Goal: Information Seeking & Learning: Learn about a topic

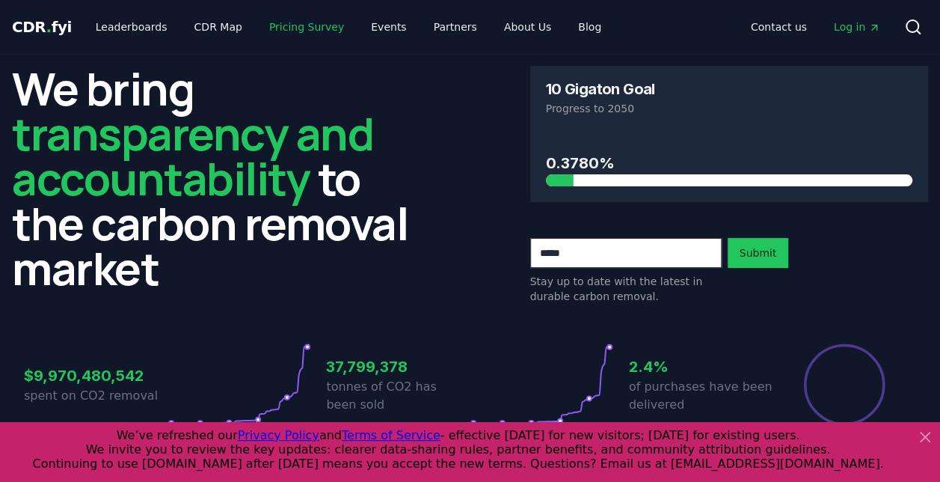
click at [295, 28] on link "Pricing Survey" at bounding box center [306, 26] width 99 height 27
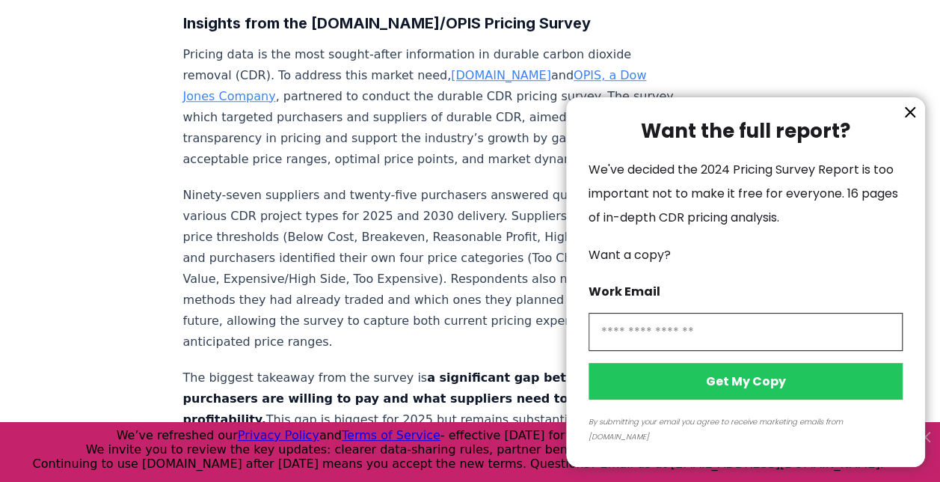
scroll to position [673, 0]
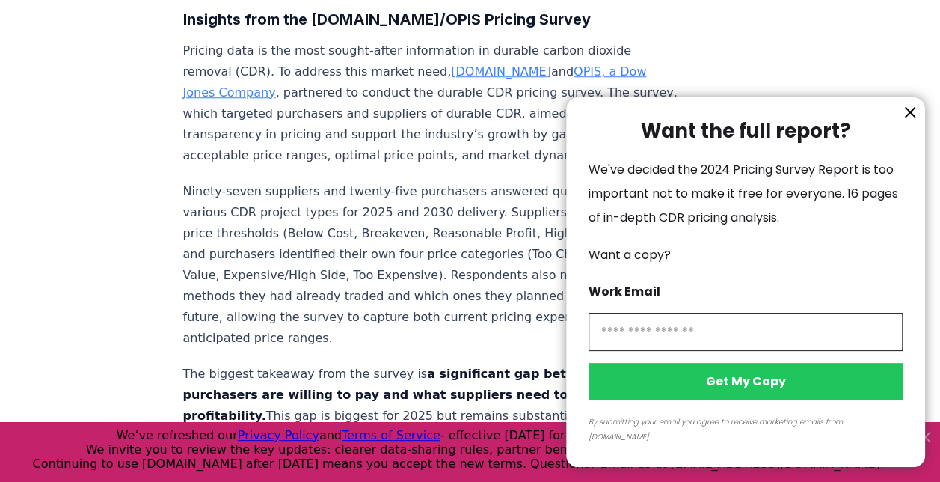
click at [910, 117] on icon "information" at bounding box center [910, 112] width 9 height 9
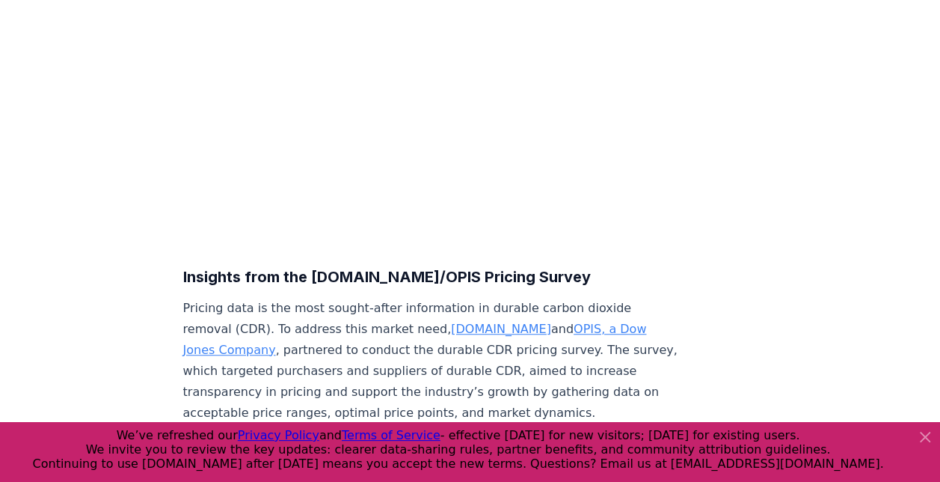
scroll to position [0, 0]
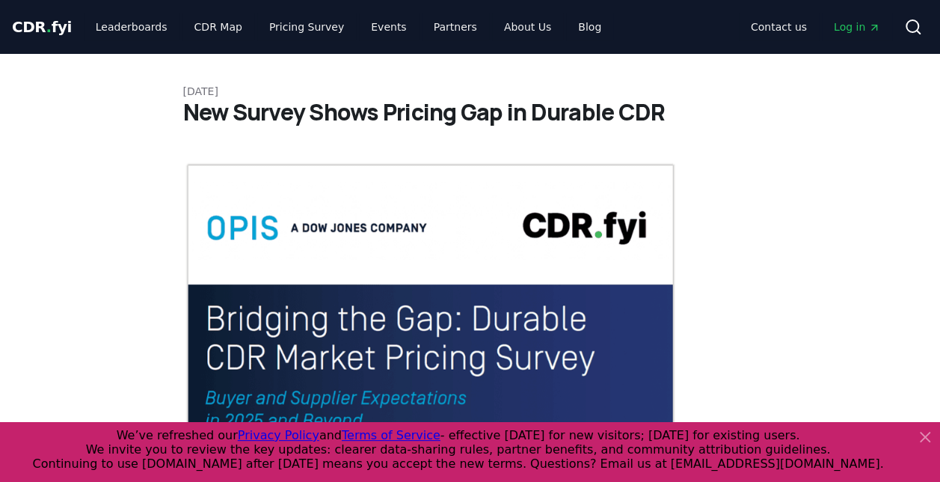
drag, startPoint x: 88, startPoint y: 45, endPoint x: 114, endPoint y: -78, distance: 125.4
click at [197, 27] on link "CDR Map" at bounding box center [218, 26] width 72 height 27
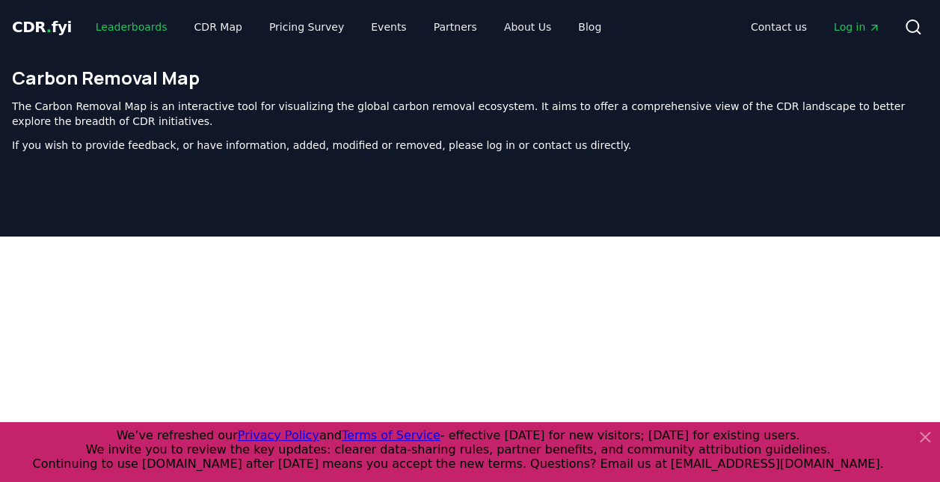
click at [125, 23] on link "Leaderboards" at bounding box center [132, 26] width 96 height 27
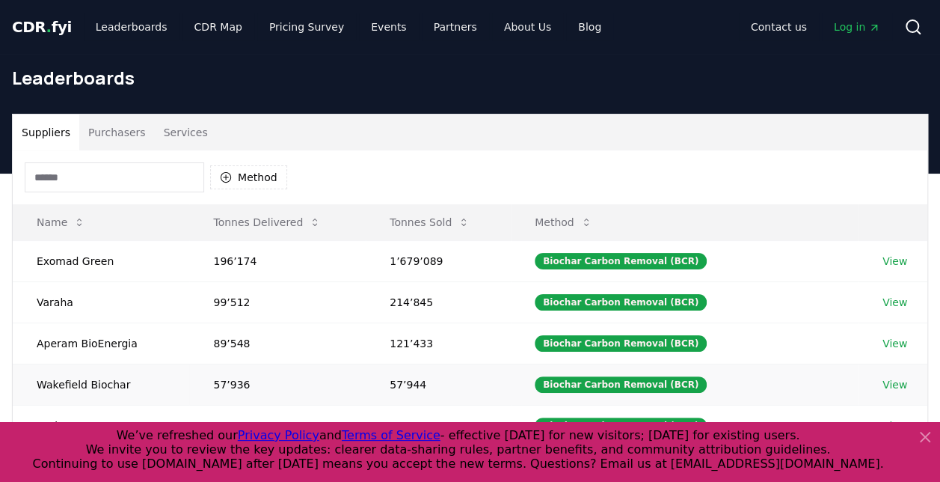
drag, startPoint x: 918, startPoint y: 435, endPoint x: 908, endPoint y: 374, distance: 62.2
click at [919, 435] on icon at bounding box center [925, 437] width 18 height 18
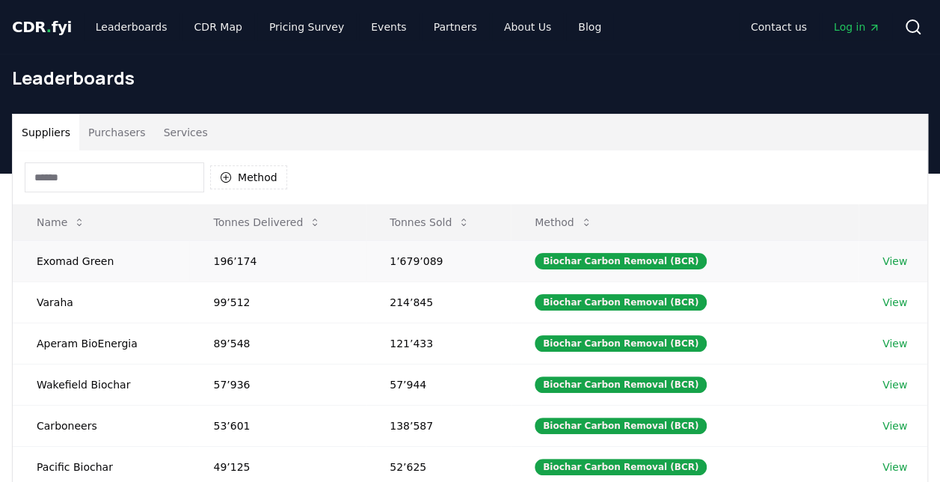
click at [886, 254] on link "View" at bounding box center [895, 261] width 25 height 15
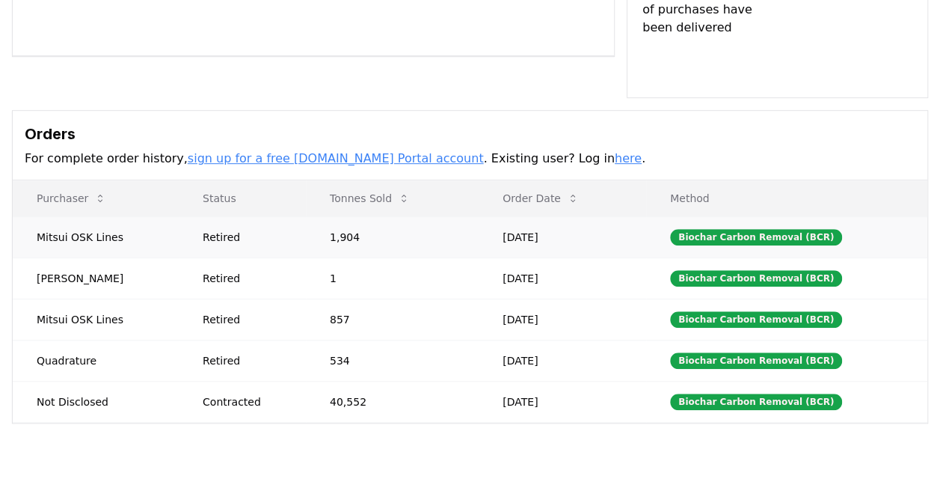
scroll to position [374, 0]
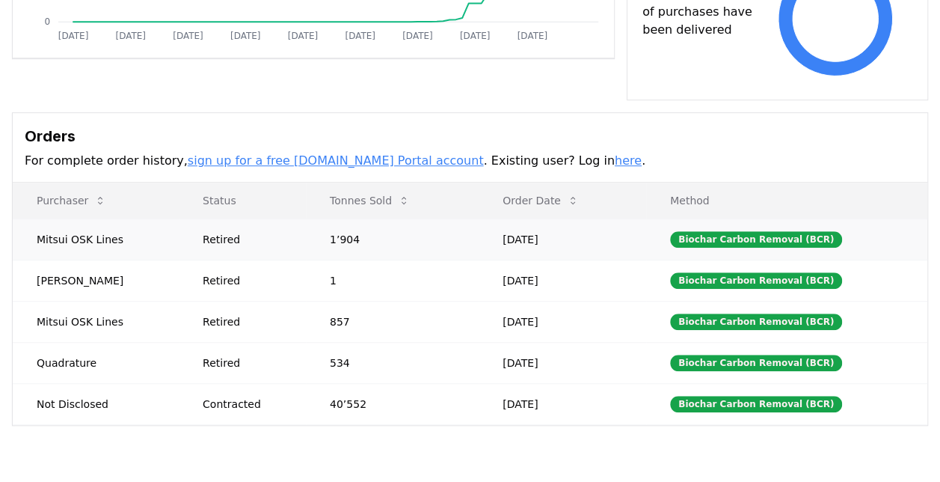
drag, startPoint x: 33, startPoint y: 218, endPoint x: 140, endPoint y: 220, distance: 107.0
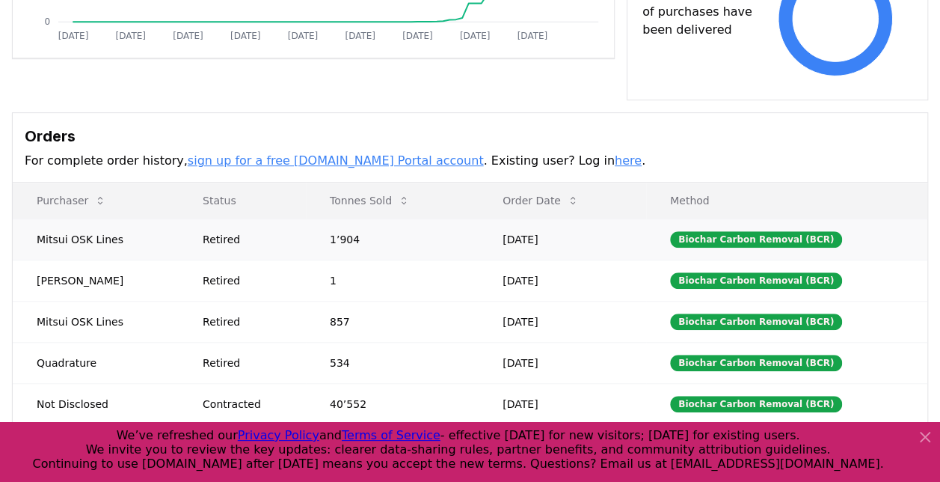
click at [127, 220] on td "Mitsui OSK Lines" at bounding box center [96, 238] width 166 height 41
drag, startPoint x: 120, startPoint y: 220, endPoint x: 31, endPoint y: 220, distance: 89.8
click at [31, 220] on td "Mitsui OSK Lines" at bounding box center [96, 238] width 166 height 41
drag, startPoint x: 31, startPoint y: 220, endPoint x: 70, endPoint y: 221, distance: 39.6
copy td "Mitsui OSK Lines"
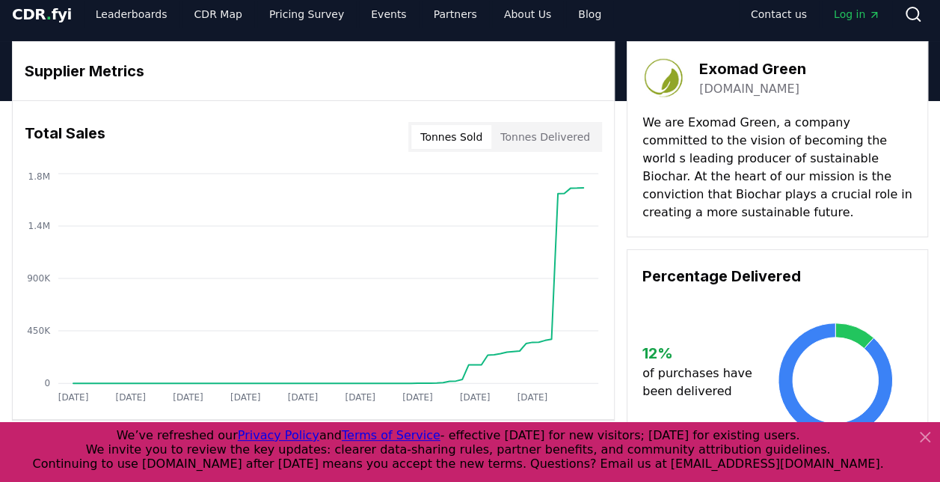
scroll to position [0, 0]
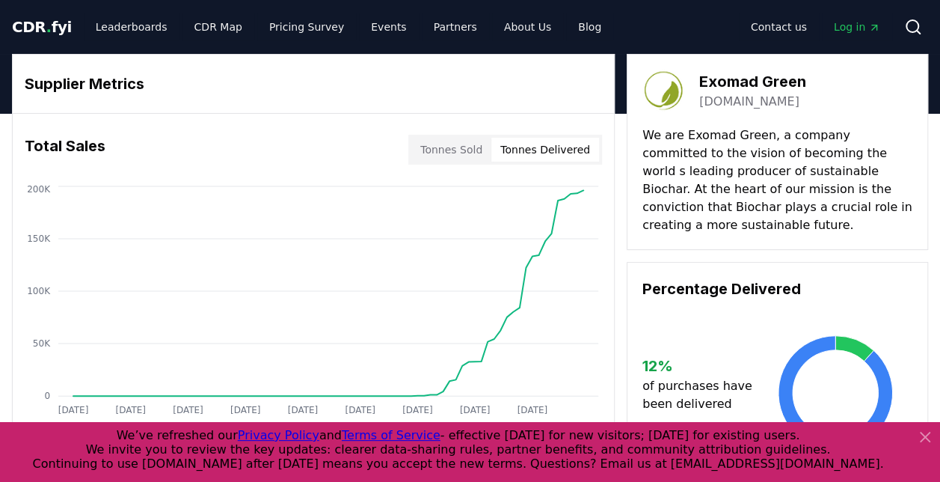
click at [557, 153] on button "Tonnes Delivered" at bounding box center [545, 150] width 108 height 24
drag, startPoint x: 700, startPoint y: 76, endPoint x: 835, endPoint y: 81, distance: 134.7
click at [835, 81] on div "Exomad Green exomadgreen.com" at bounding box center [777, 91] width 270 height 42
copy h3 "Exomad Green"
